Goal: Information Seeking & Learning: Find specific fact

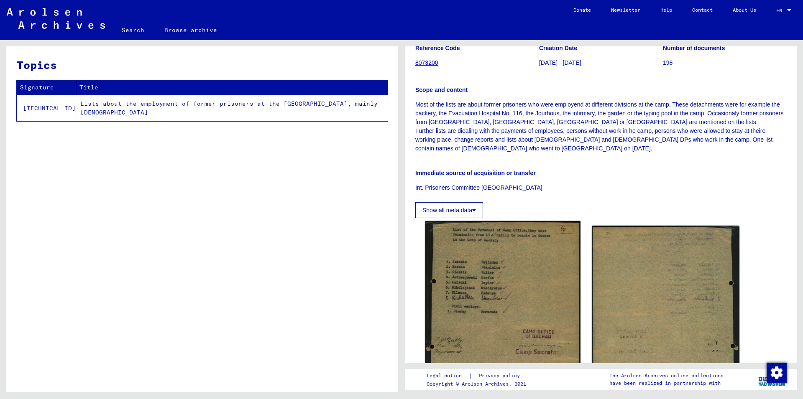
scroll to position [136, 0]
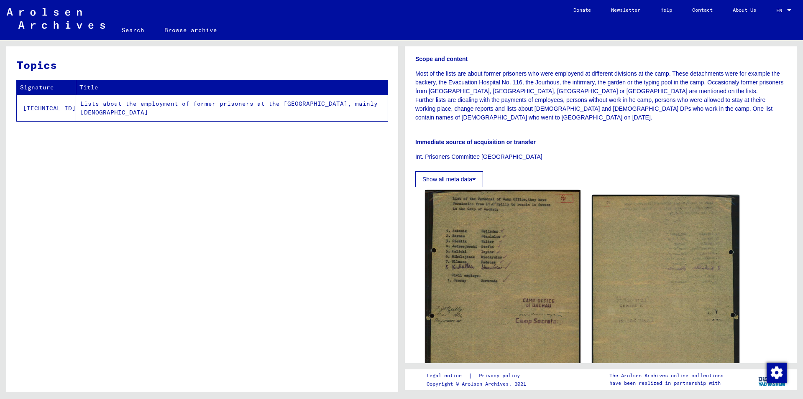
click at [464, 257] on img at bounding box center [502, 284] width 155 height 189
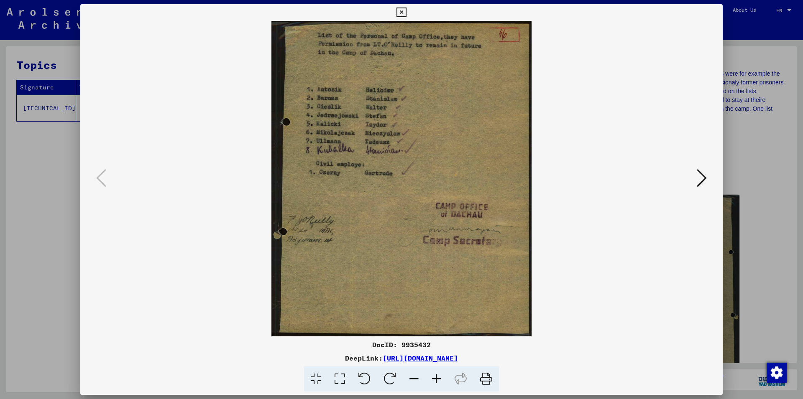
click at [406, 11] on icon at bounding box center [402, 13] width 10 height 10
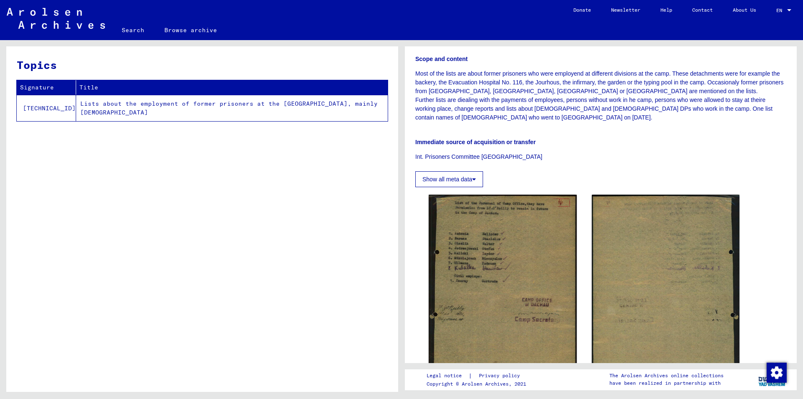
click at [135, 22] on link "Search" at bounding box center [133, 30] width 43 height 20
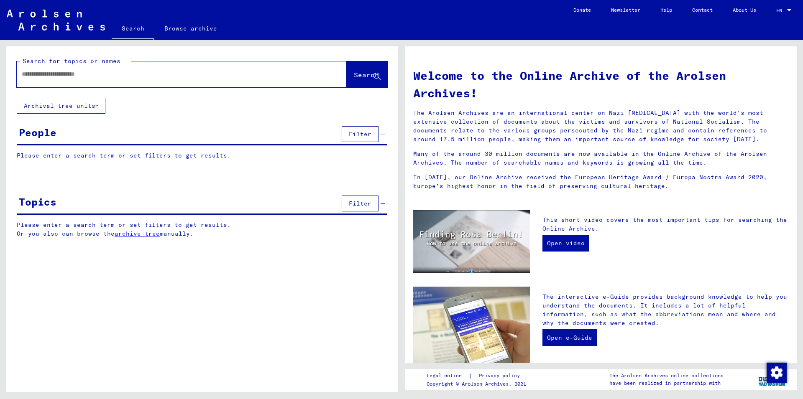
click at [118, 77] on input "text" at bounding box center [172, 74] width 300 height 9
paste input "**********"
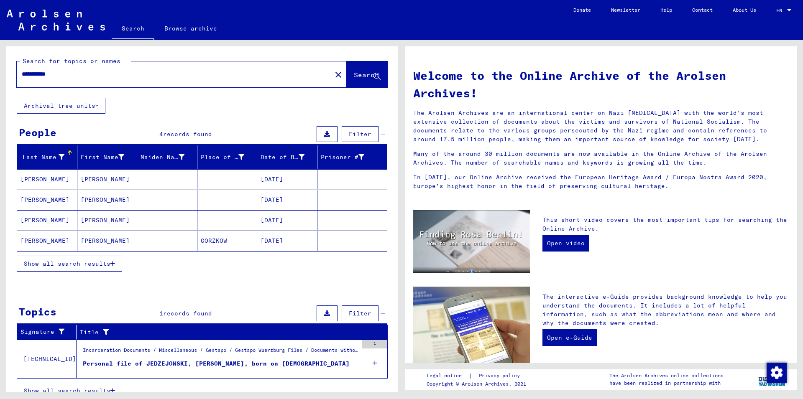
click at [95, 261] on span "Show all search results" at bounding box center [67, 264] width 87 height 8
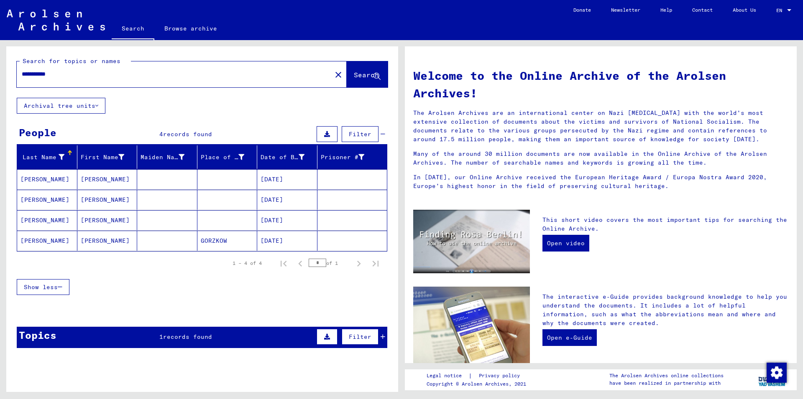
click at [93, 205] on mat-cell "[PERSON_NAME]" at bounding box center [107, 200] width 60 height 20
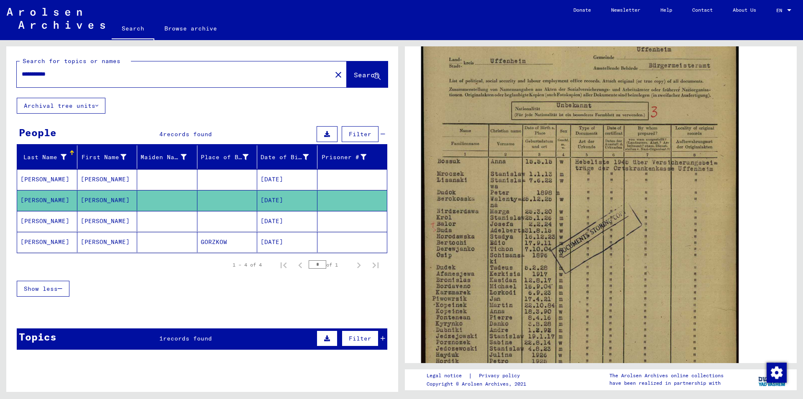
scroll to position [226, 0]
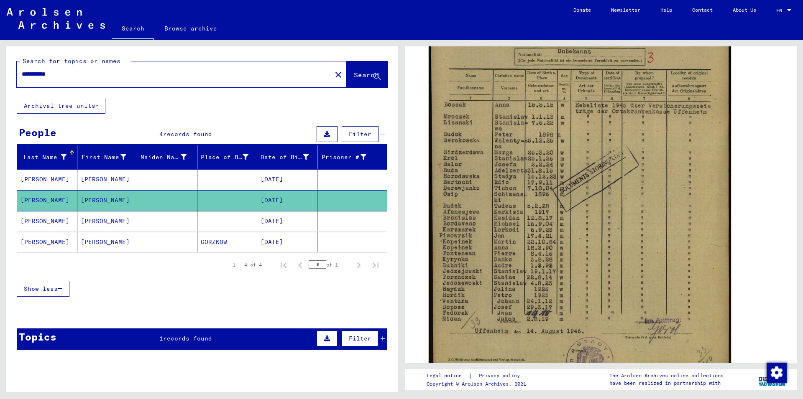
click at [90, 74] on input "**********" at bounding box center [174, 74] width 305 height 9
paste input "*"
type input "**********"
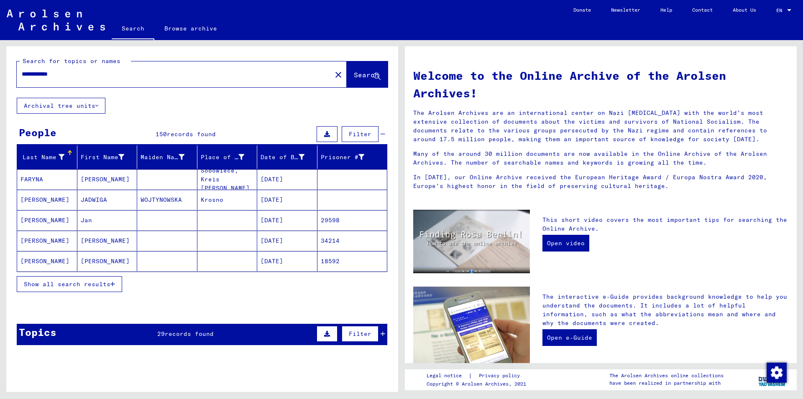
drag, startPoint x: 111, startPoint y: 76, endPoint x: 0, endPoint y: 97, distance: 112.7
click at [22, 79] on input "**********" at bounding box center [172, 74] width 300 height 9
type input "**********"
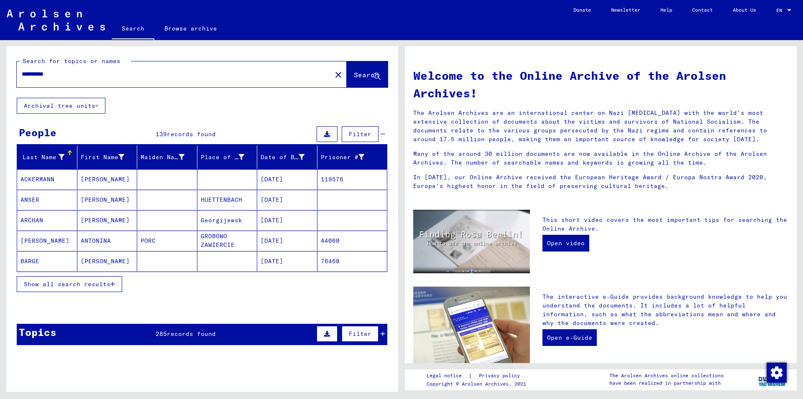
click at [54, 285] on span "Show all search results" at bounding box center [67, 285] width 87 height 8
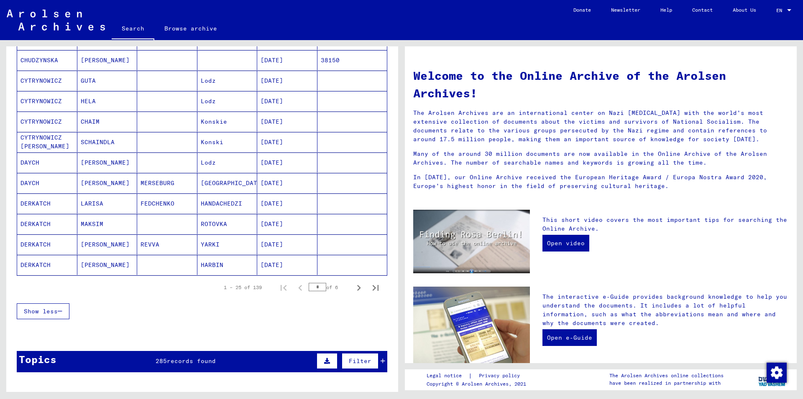
scroll to position [407, 0]
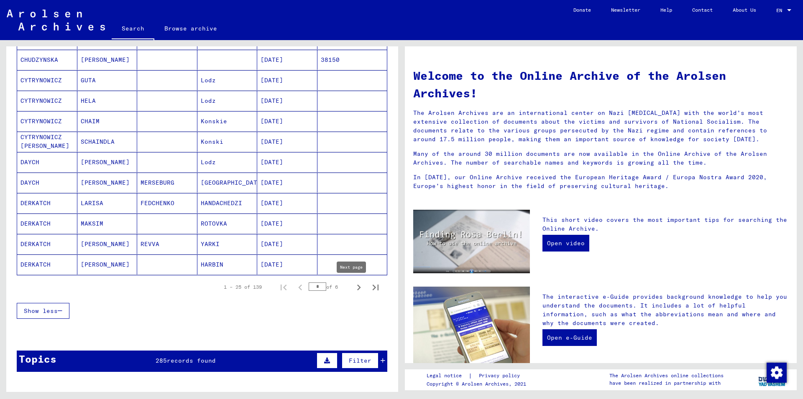
click at [355, 290] on icon "Next page" at bounding box center [359, 288] width 12 height 12
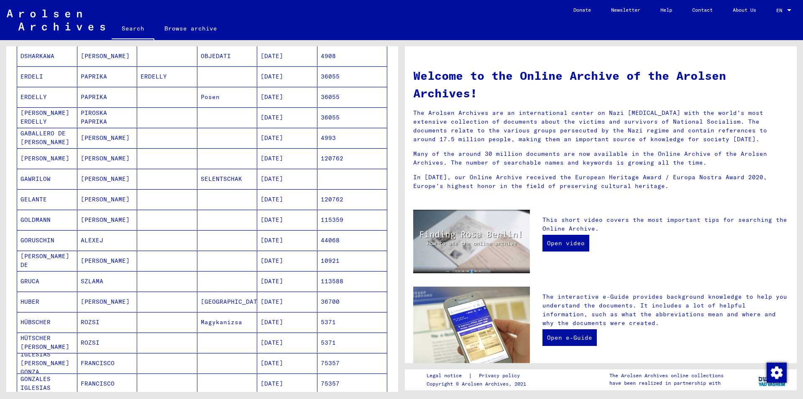
scroll to position [361, 0]
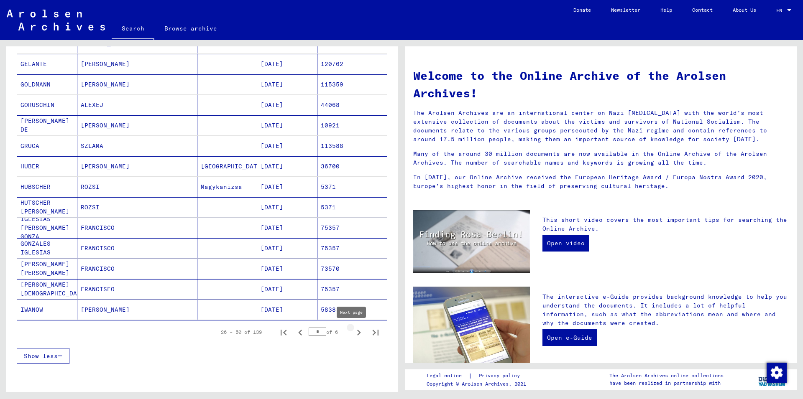
click at [354, 337] on icon "Next page" at bounding box center [359, 333] width 12 height 12
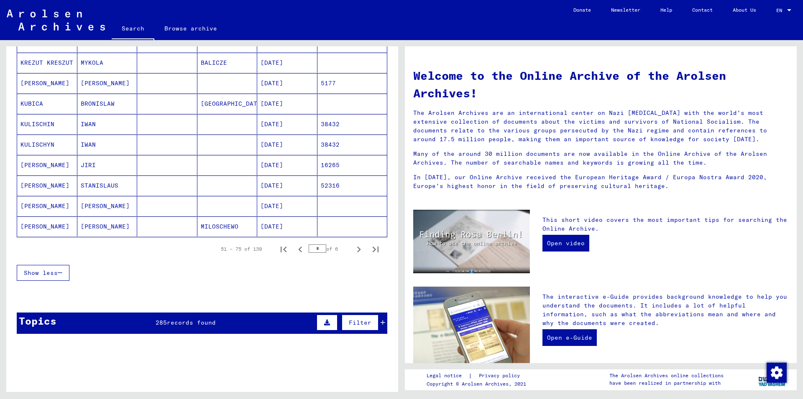
scroll to position [497, 0]
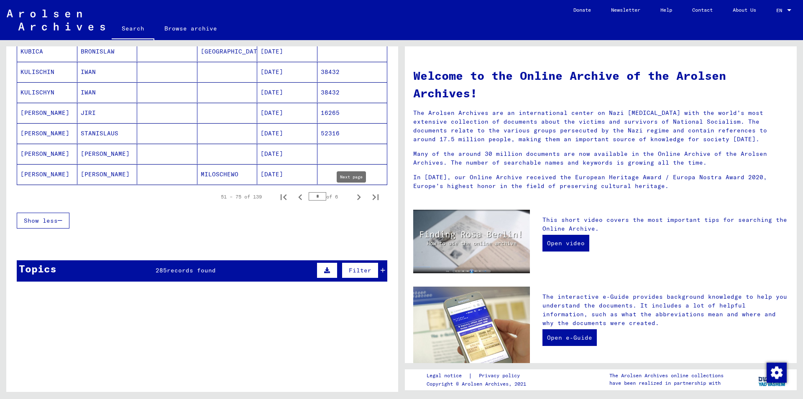
click at [353, 193] on icon "Next page" at bounding box center [359, 198] width 12 height 12
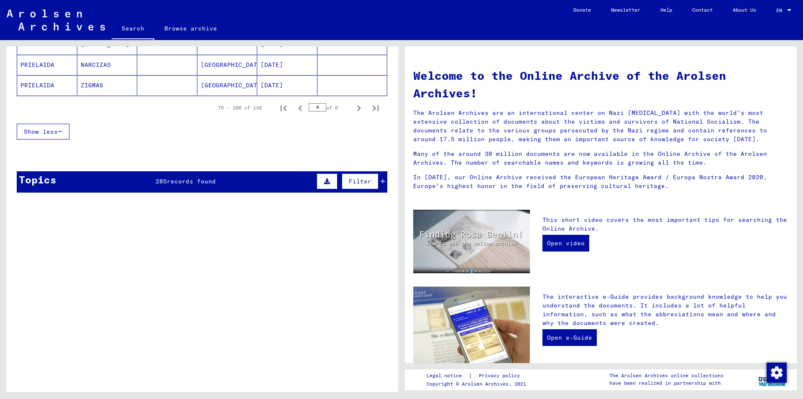
scroll to position [612, 0]
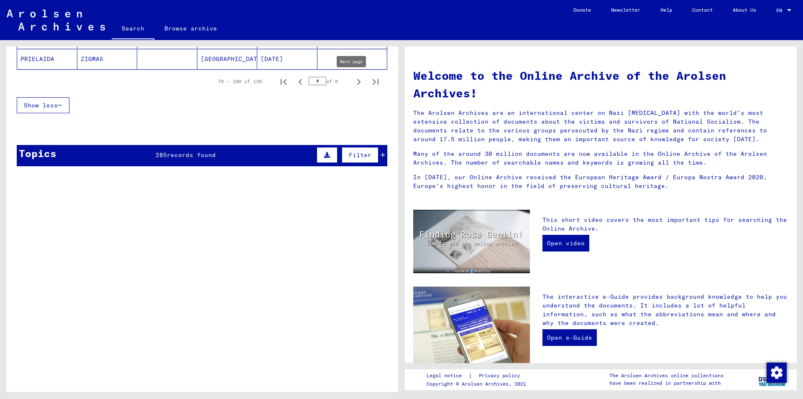
click at [351, 74] on button "Next page" at bounding box center [359, 81] width 17 height 17
click at [353, 76] on icon "Next page" at bounding box center [359, 82] width 12 height 12
type input "*"
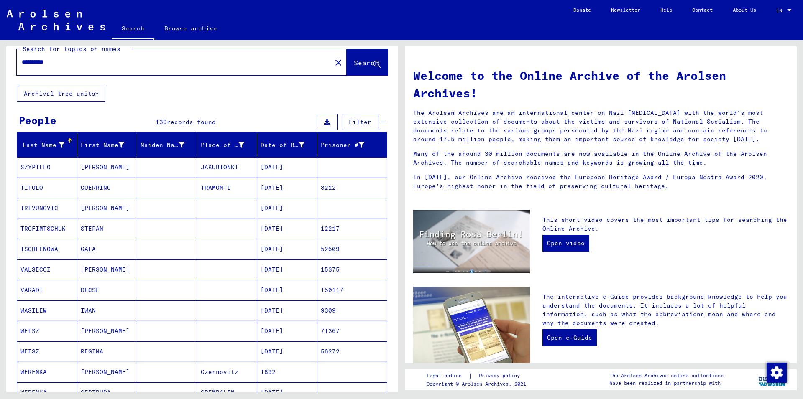
scroll to position [0, 0]
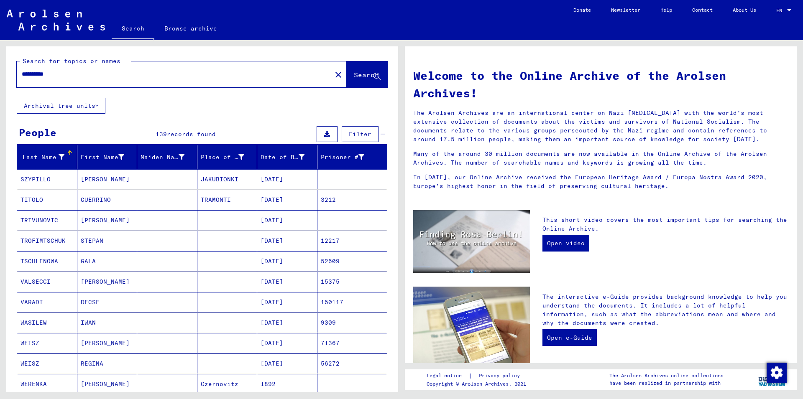
click at [124, 73] on input "**********" at bounding box center [172, 74] width 300 height 9
type input "*******"
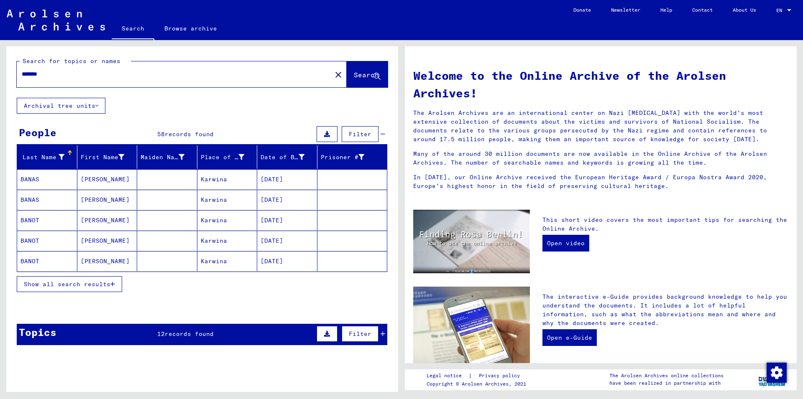
click at [107, 281] on span "Show all search results" at bounding box center [67, 285] width 87 height 8
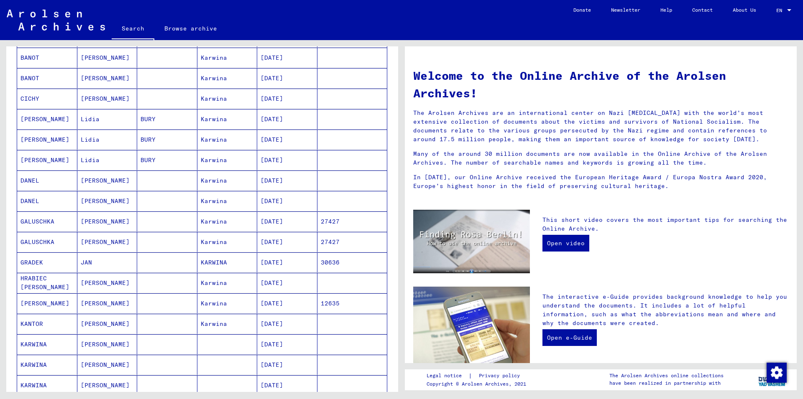
scroll to position [226, 0]
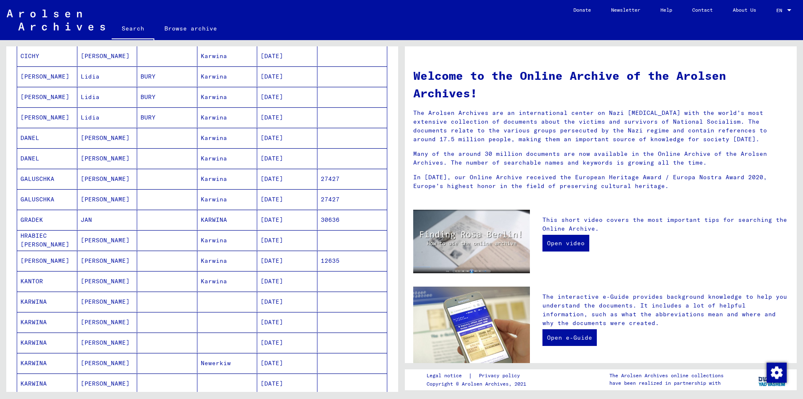
click at [107, 267] on mat-cell "[PERSON_NAME]" at bounding box center [107, 261] width 60 height 20
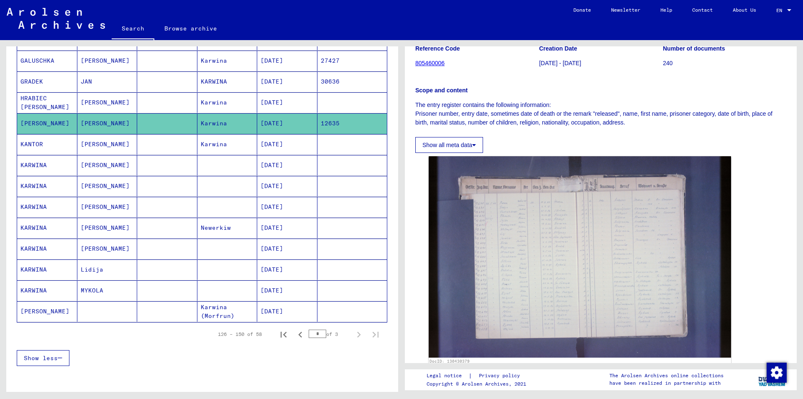
scroll to position [409, 0]
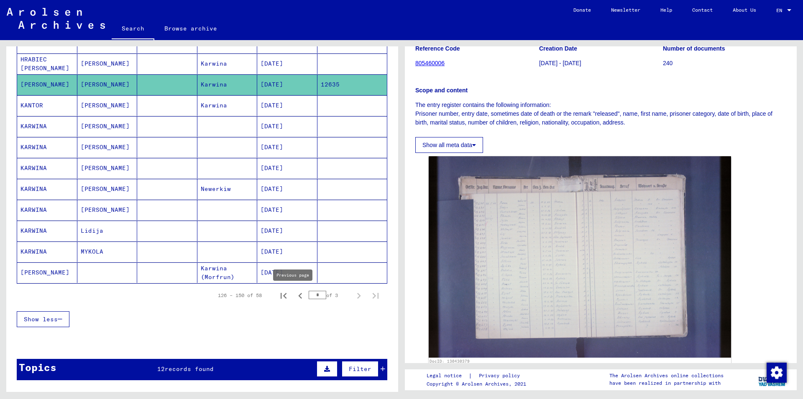
click at [294, 301] on icon "Previous page" at bounding box center [300, 296] width 12 height 12
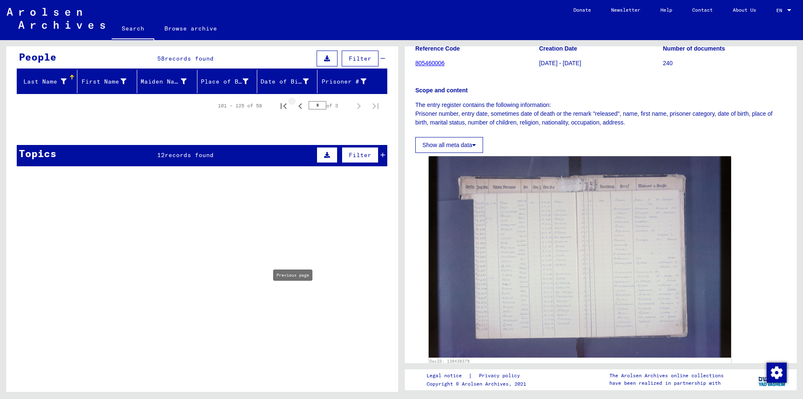
scroll to position [0, 0]
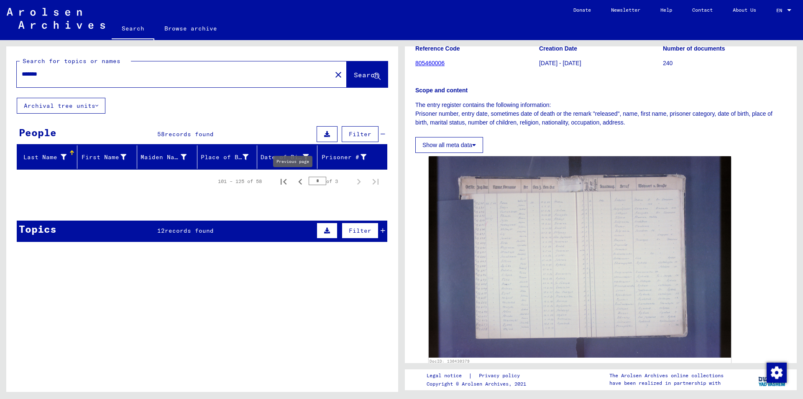
click at [294, 185] on icon "Previous page" at bounding box center [300, 182] width 12 height 12
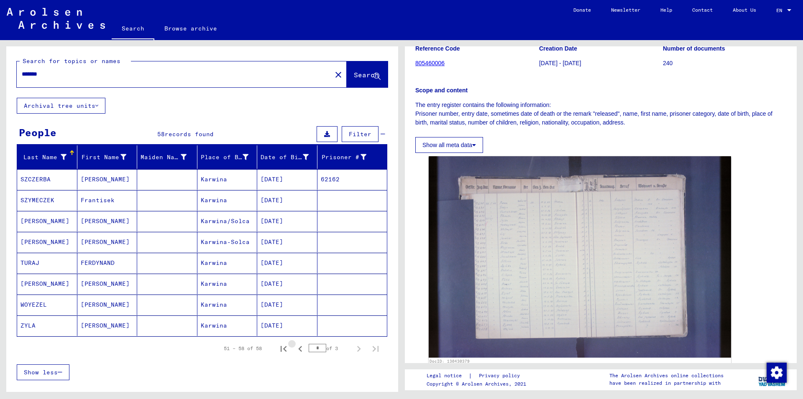
click at [292, 185] on mat-cell "[DATE]" at bounding box center [287, 179] width 60 height 20
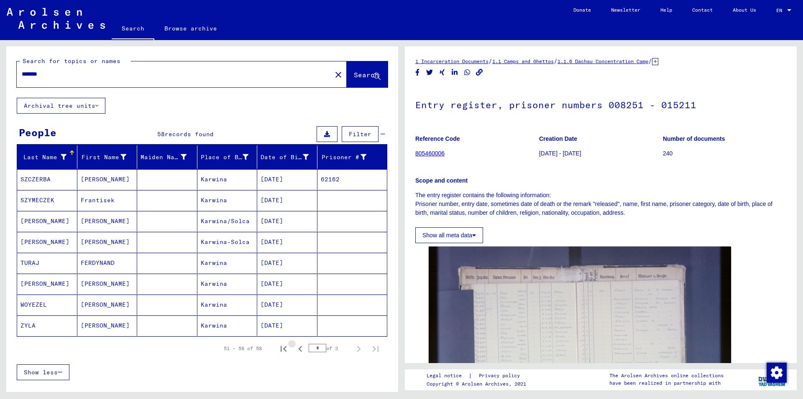
click at [292, 185] on mat-cell "[DATE]" at bounding box center [287, 179] width 60 height 20
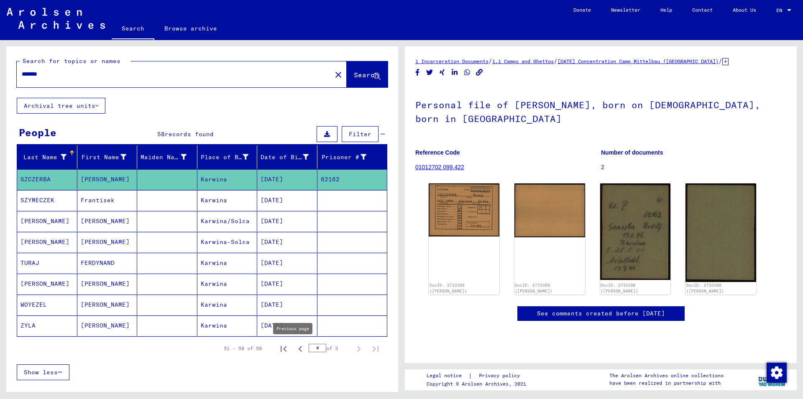
click at [295, 351] on icon "Previous page" at bounding box center [300, 349] width 12 height 12
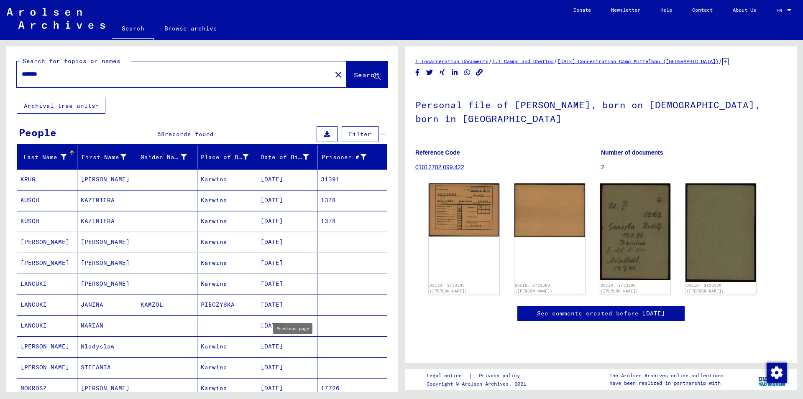
click at [294, 351] on mat-cell "[DATE]" at bounding box center [287, 347] width 60 height 20
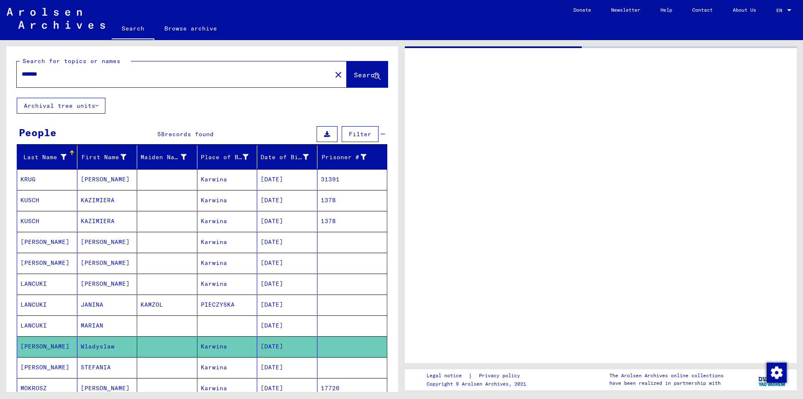
click at [294, 351] on mat-cell "[DATE]" at bounding box center [287, 347] width 60 height 20
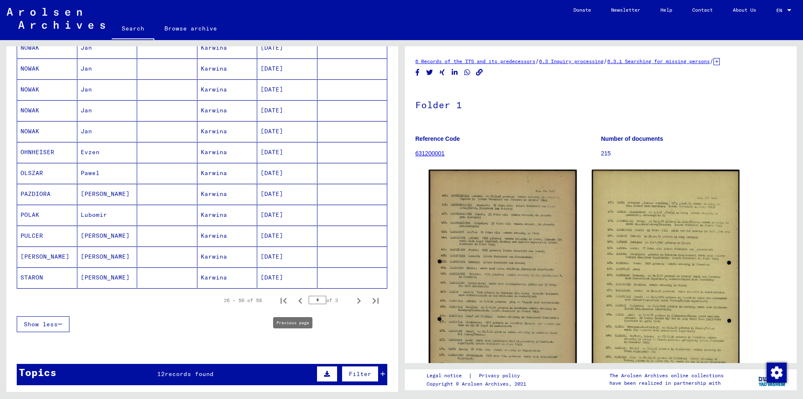
scroll to position [452, 0]
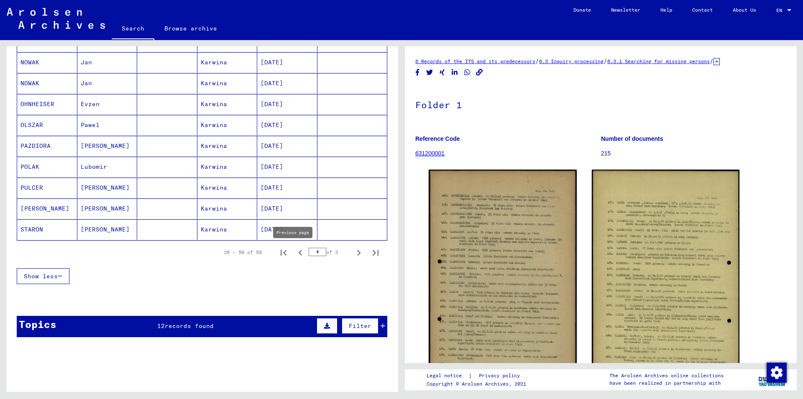
click at [294, 249] on icon "Previous page" at bounding box center [300, 253] width 12 height 12
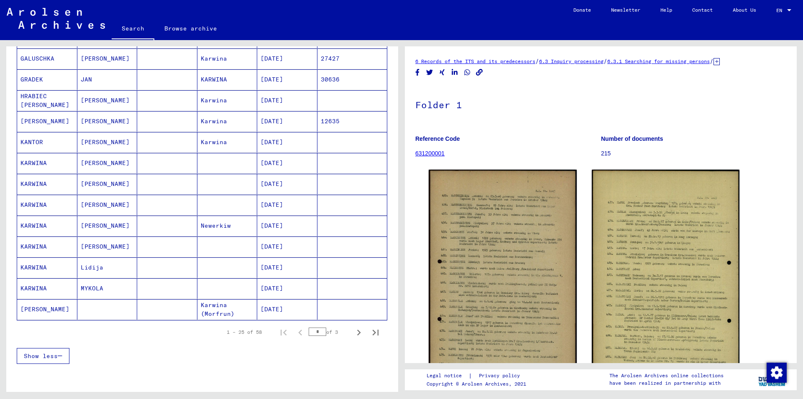
scroll to position [271, 0]
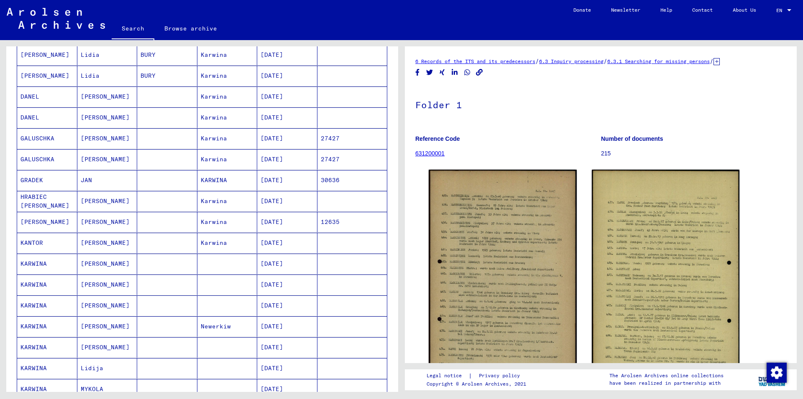
click at [90, 226] on mat-cell "[PERSON_NAME]" at bounding box center [107, 222] width 60 height 20
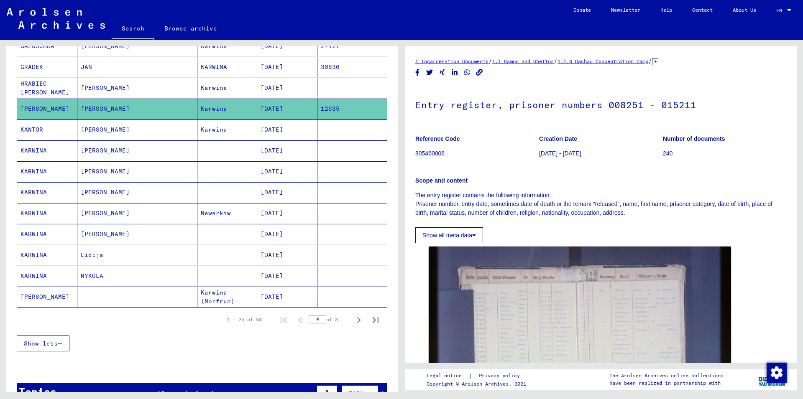
scroll to position [407, 0]
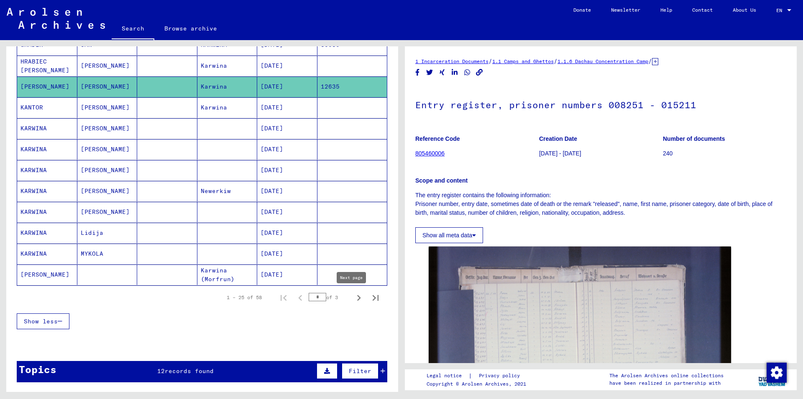
click at [353, 297] on icon "Next page" at bounding box center [359, 298] width 12 height 12
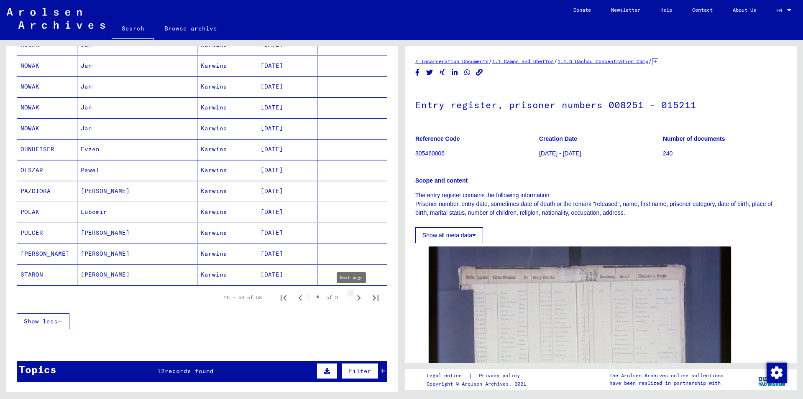
click at [355, 299] on icon "Next page" at bounding box center [359, 298] width 12 height 12
type input "*"
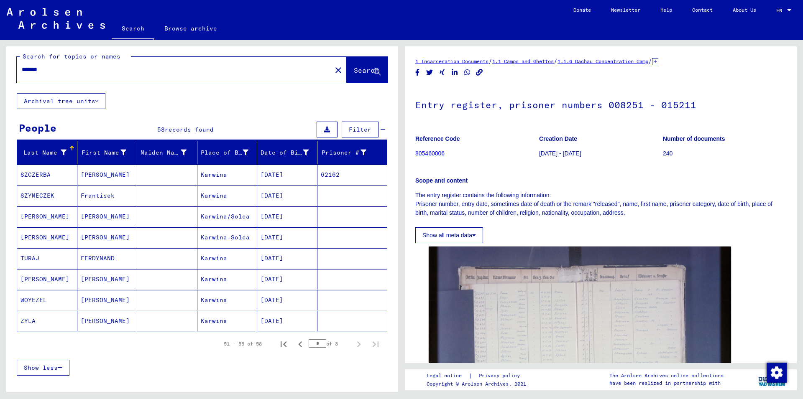
scroll to position [0, 0]
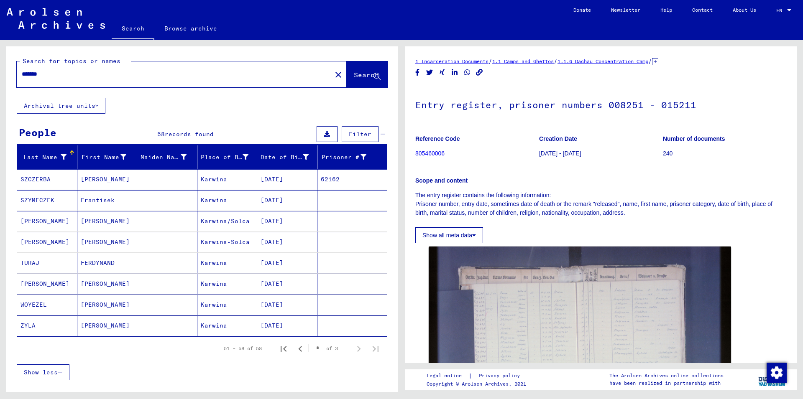
click at [101, 71] on input "*******" at bounding box center [174, 74] width 305 height 9
type input "*****"
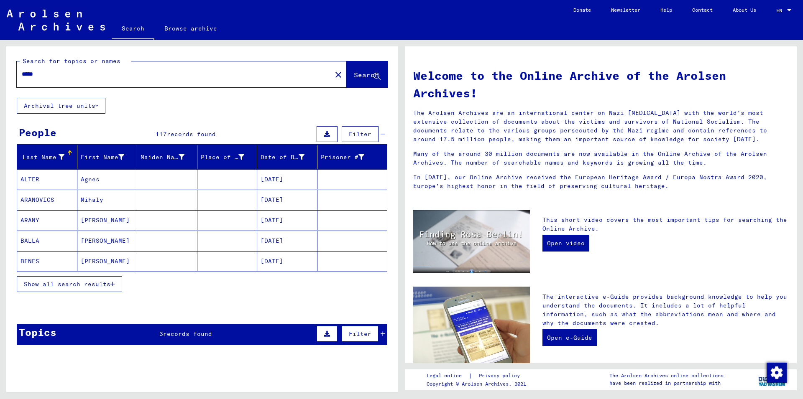
click at [76, 282] on span "Show all search results" at bounding box center [67, 285] width 87 height 8
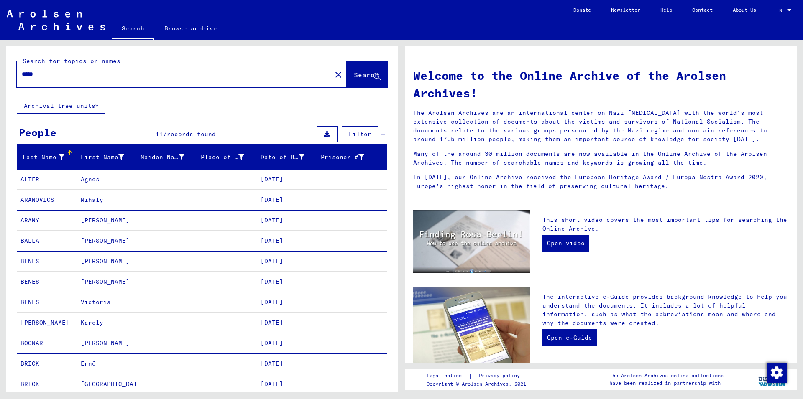
scroll to position [316, 0]
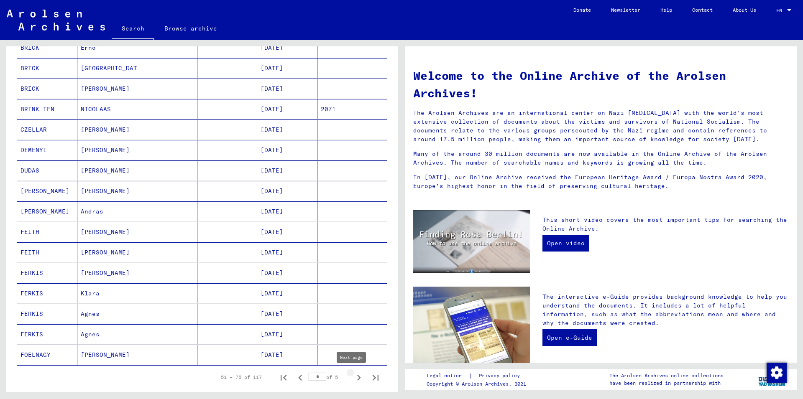
click at [353, 379] on icon "Next page" at bounding box center [359, 378] width 12 height 12
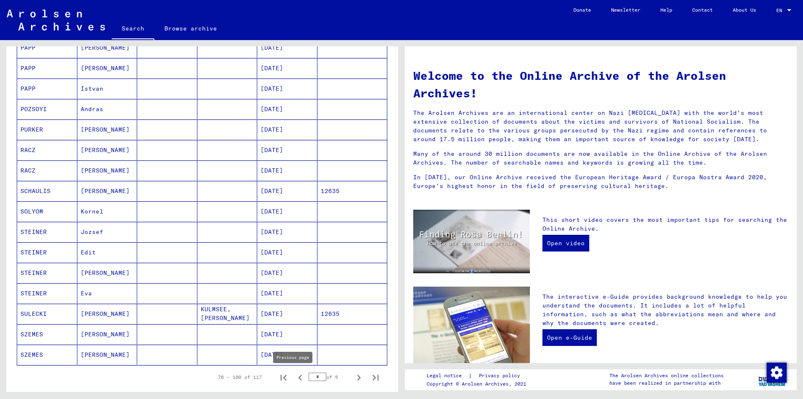
click at [295, 381] on icon "Previous page" at bounding box center [300, 378] width 12 height 12
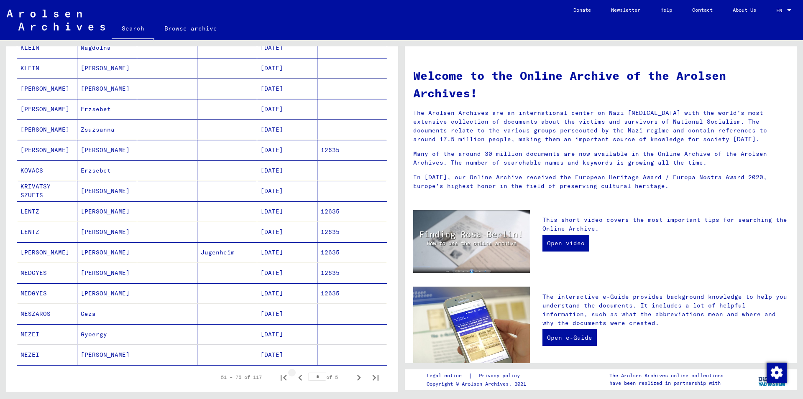
click at [294, 381] on icon "Previous page" at bounding box center [300, 378] width 12 height 12
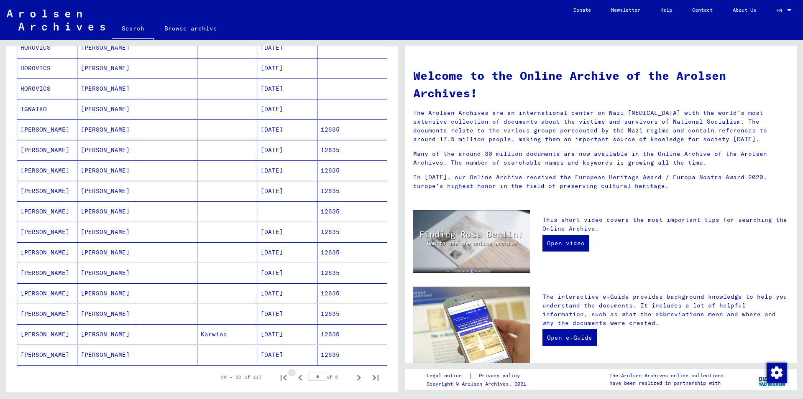
click at [294, 381] on icon "Previous page" at bounding box center [300, 378] width 12 height 12
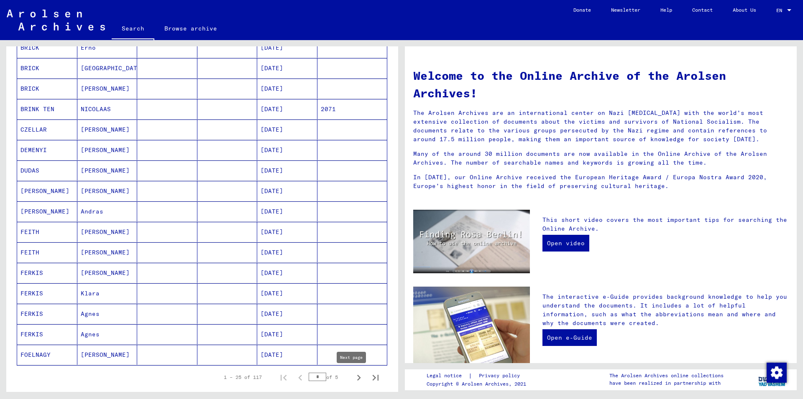
click at [353, 379] on icon "Next page" at bounding box center [359, 378] width 12 height 12
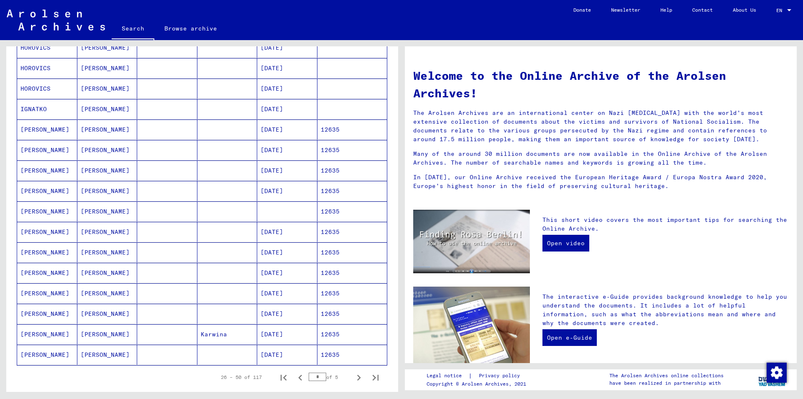
click at [104, 132] on mat-cell "[PERSON_NAME]" at bounding box center [107, 130] width 60 height 20
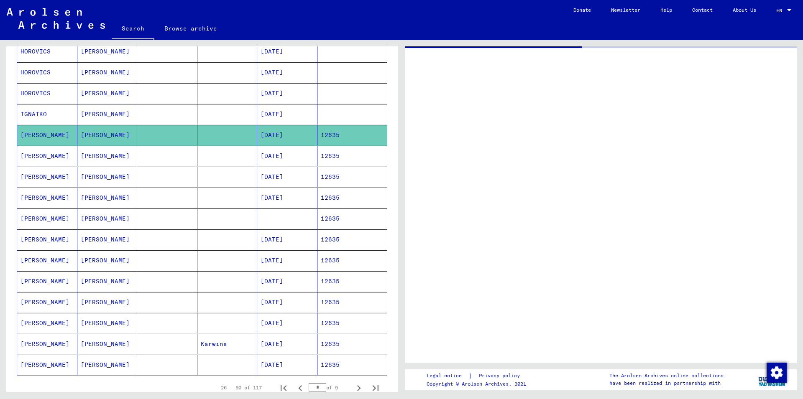
scroll to position [320, 0]
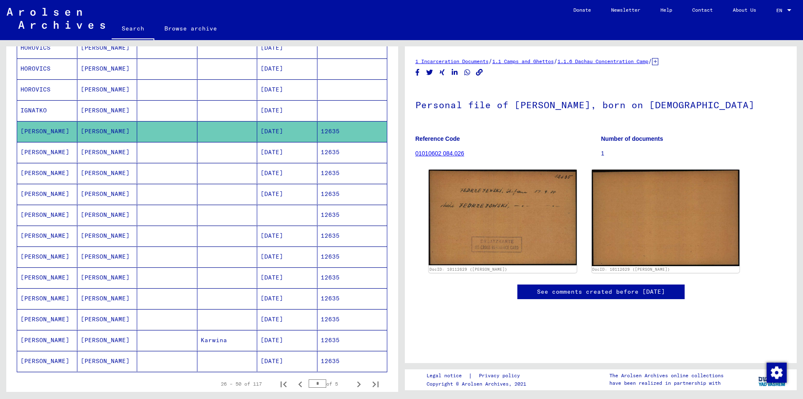
click at [112, 141] on mat-cell "[PERSON_NAME]" at bounding box center [107, 131] width 60 height 20
click at [114, 153] on mat-cell "[PERSON_NAME]" at bounding box center [107, 152] width 60 height 20
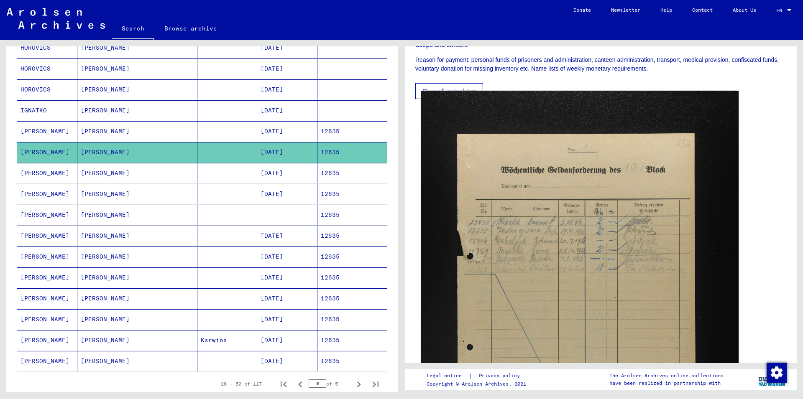
scroll to position [181, 0]
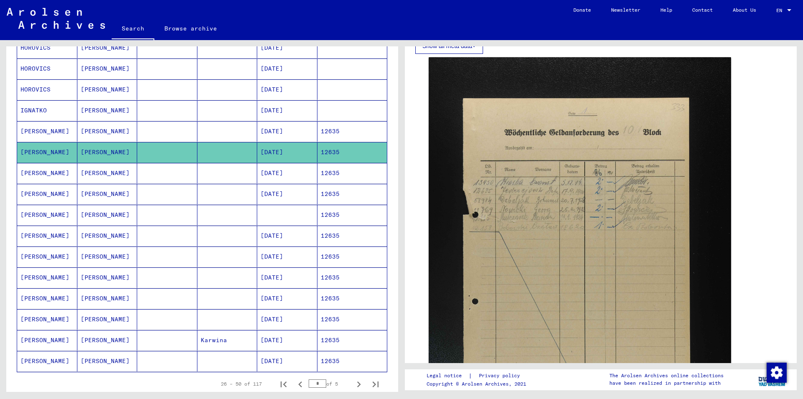
click at [244, 175] on mat-cell at bounding box center [227, 173] width 60 height 20
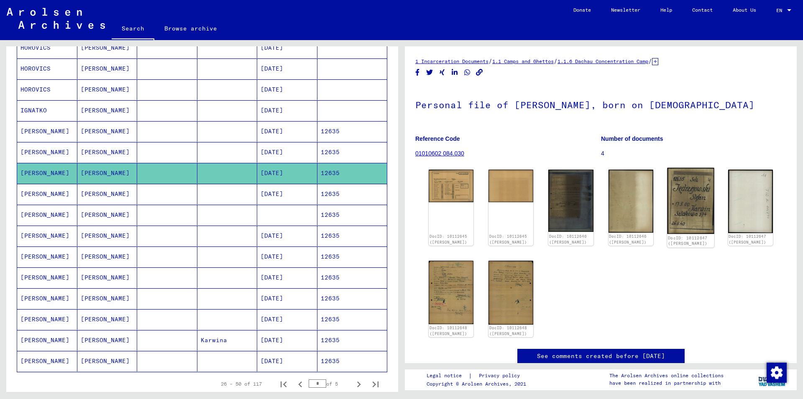
click at [699, 201] on img at bounding box center [690, 201] width 47 height 67
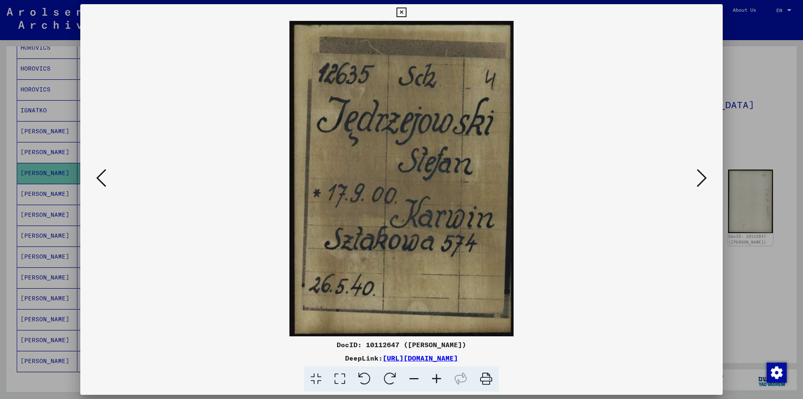
click at [406, 11] on icon at bounding box center [402, 13] width 10 height 10
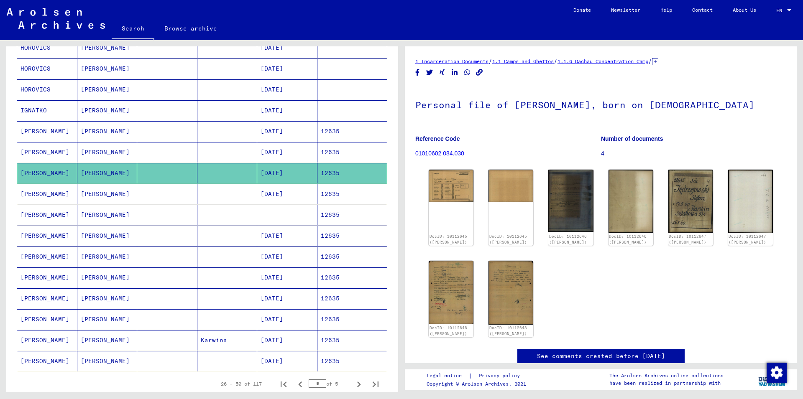
click at [186, 194] on mat-cell at bounding box center [167, 194] width 60 height 20
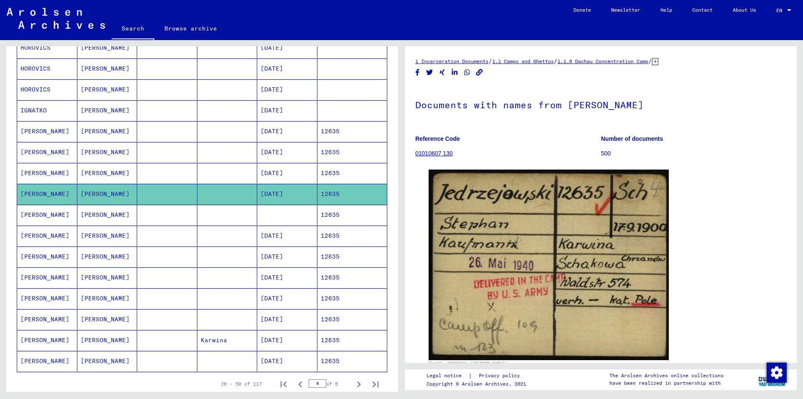
click at [257, 213] on mat-cell at bounding box center [287, 215] width 60 height 20
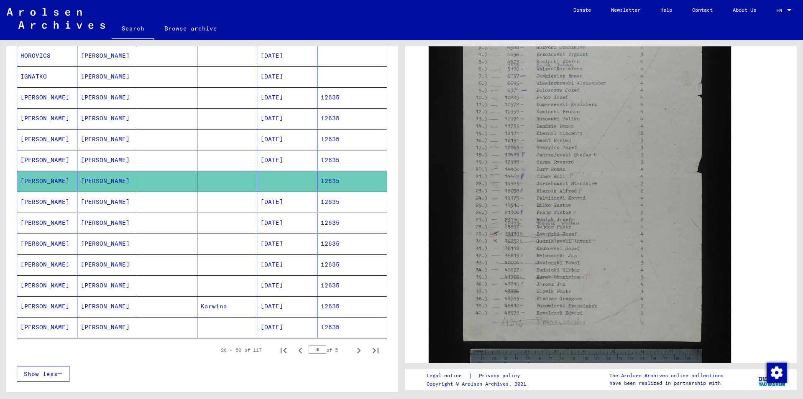
scroll to position [275, 0]
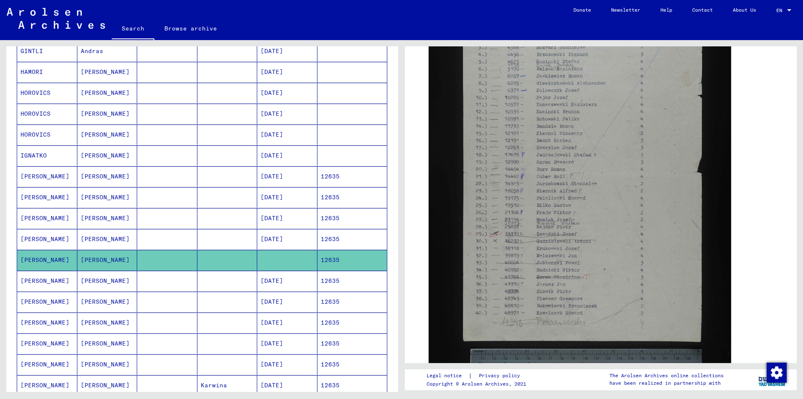
click at [192, 286] on mat-cell at bounding box center [167, 281] width 60 height 20
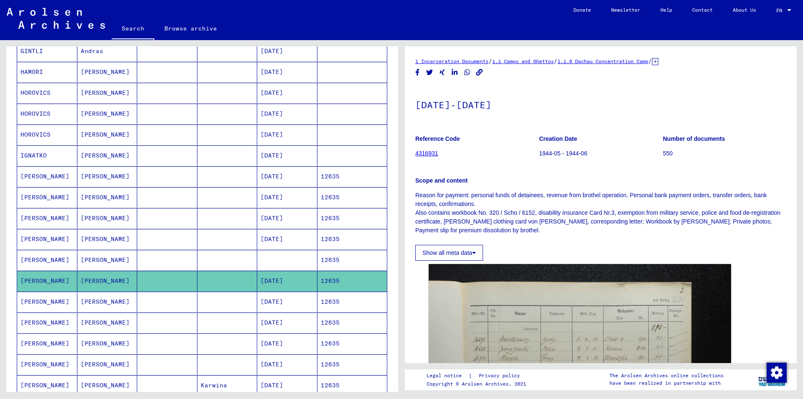
click at [203, 304] on mat-cell at bounding box center [227, 302] width 60 height 20
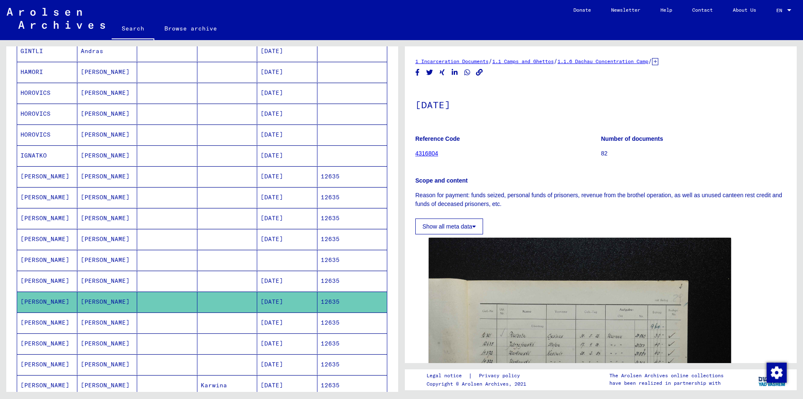
click at [238, 320] on mat-cell at bounding box center [227, 323] width 60 height 20
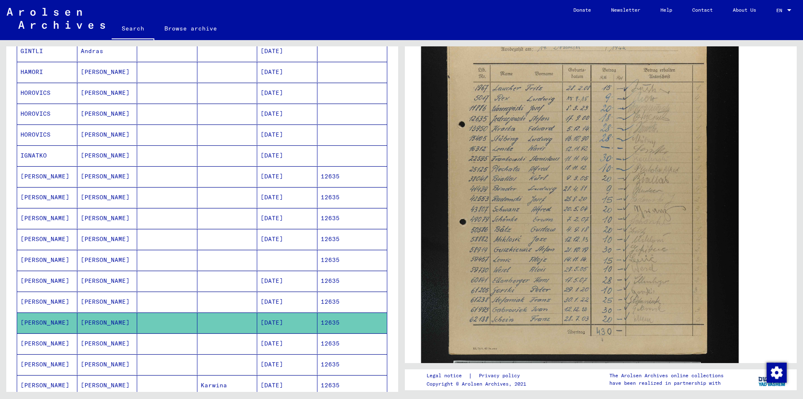
scroll to position [316, 0]
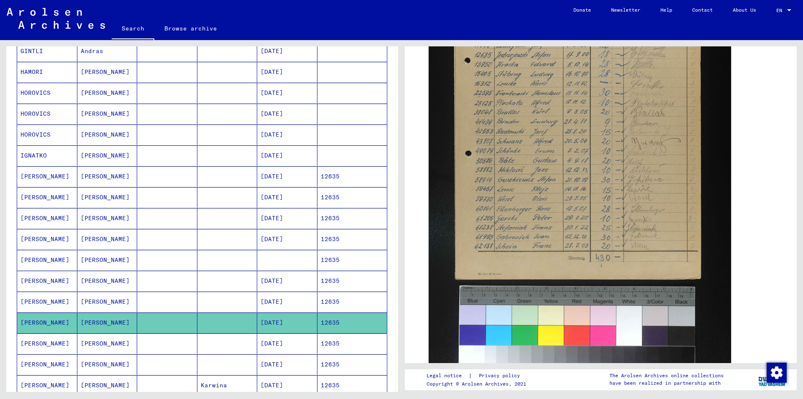
click at [304, 337] on mat-cell "[DATE]" at bounding box center [287, 344] width 60 height 20
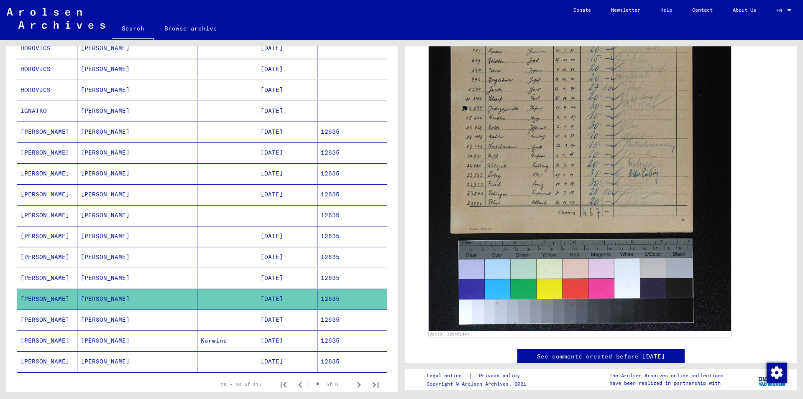
scroll to position [365, 0]
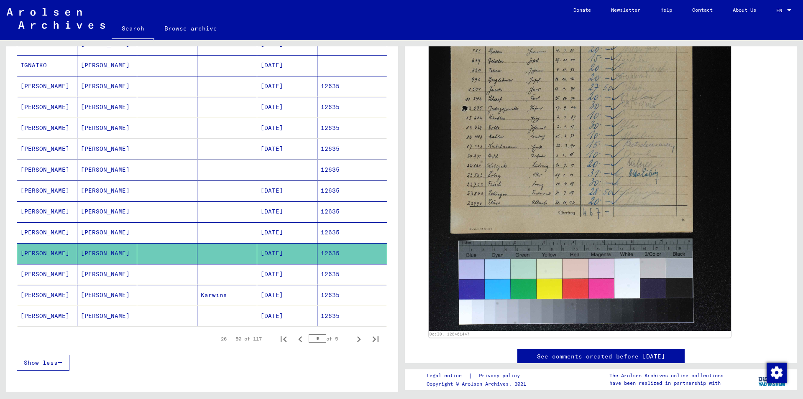
click at [302, 265] on mat-cell "[DATE]" at bounding box center [287, 274] width 60 height 20
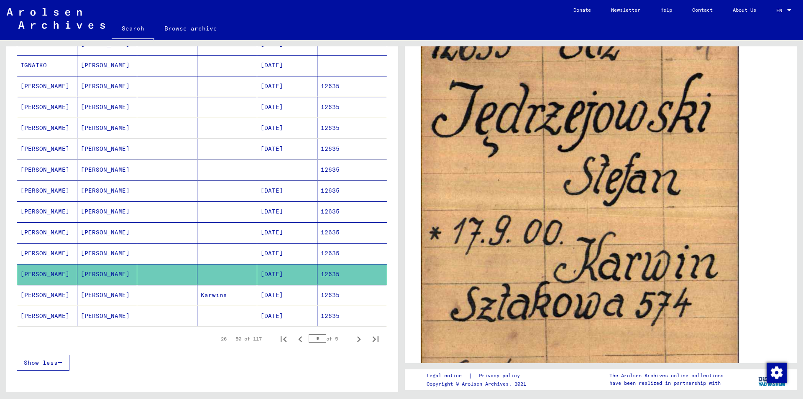
scroll to position [181, 0]
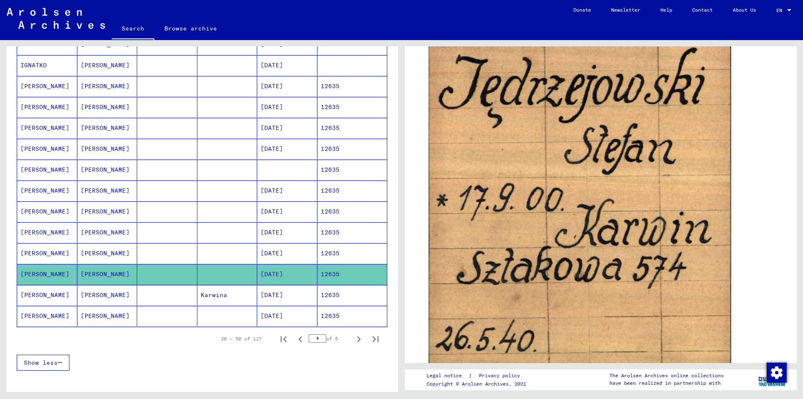
click at [350, 301] on mat-cell "12635" at bounding box center [352, 295] width 70 height 20
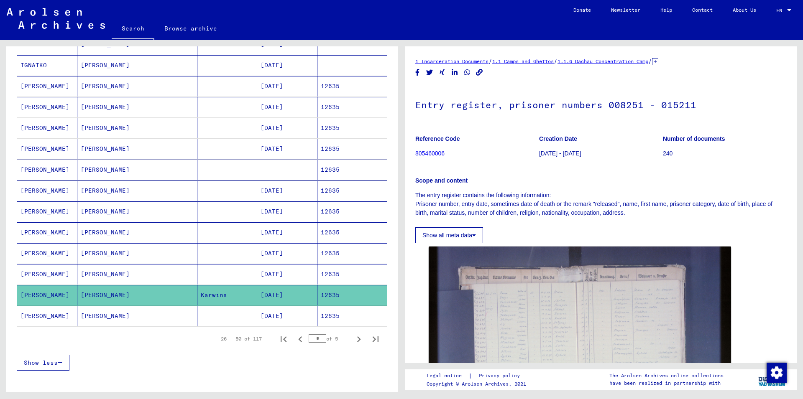
scroll to position [181, 0]
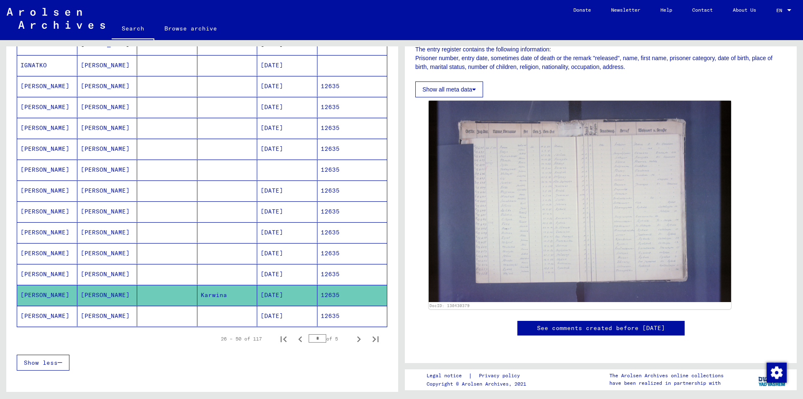
click at [302, 320] on mat-cell "[DATE]" at bounding box center [287, 316] width 60 height 20
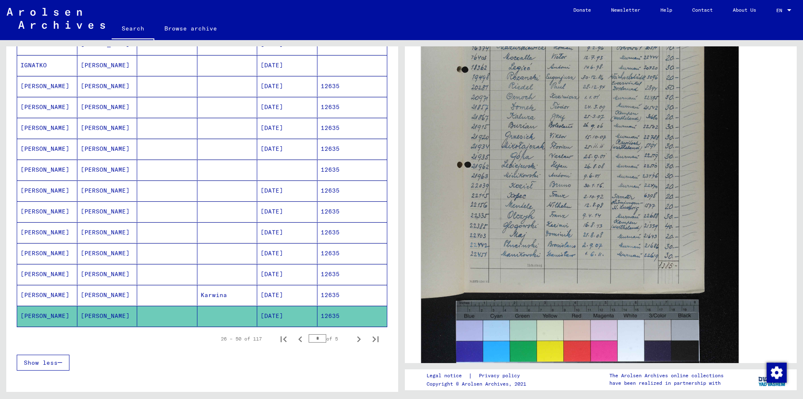
scroll to position [226, 0]
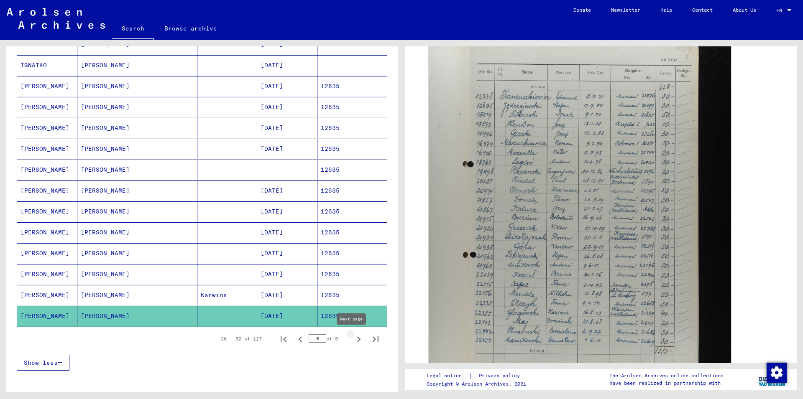
click at [353, 341] on icon "Next page" at bounding box center [359, 340] width 12 height 12
type input "*"
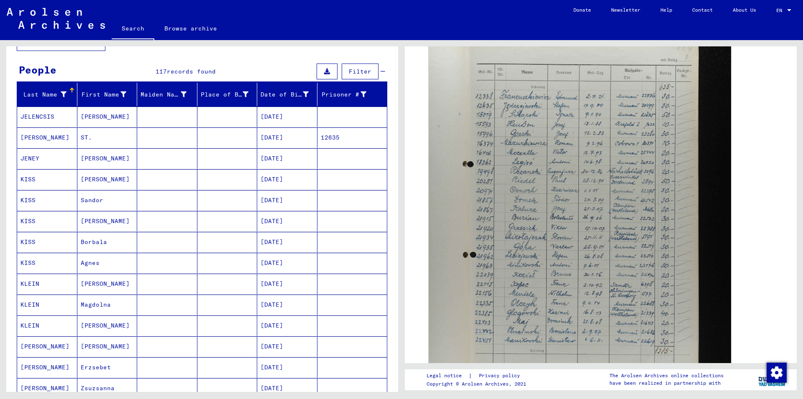
scroll to position [49, 0]
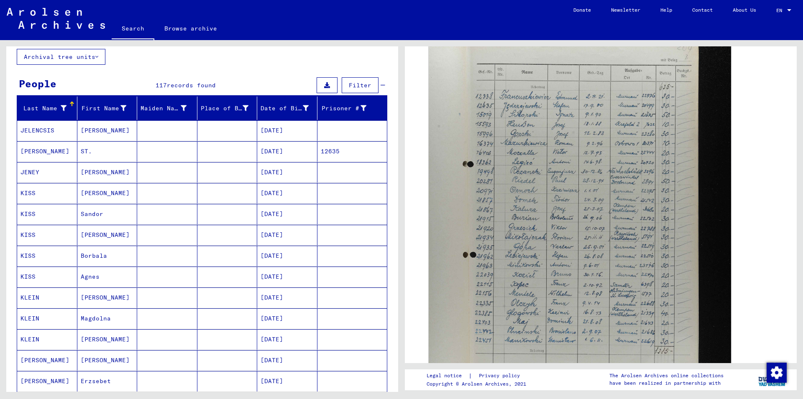
click at [178, 143] on mat-cell at bounding box center [167, 151] width 60 height 20
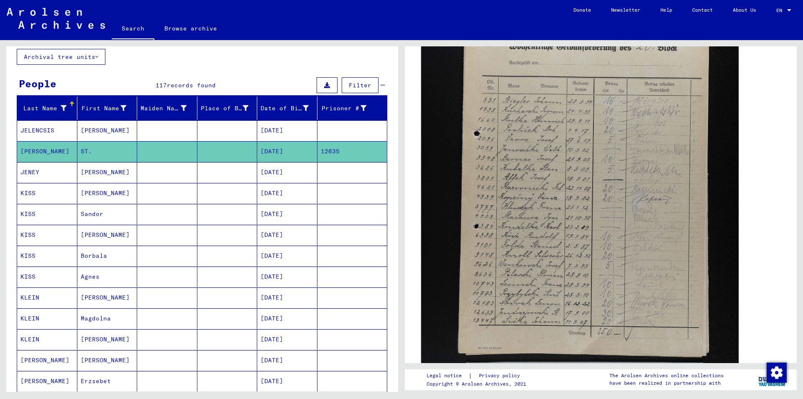
scroll to position [361, 0]
